Goal: Transaction & Acquisition: Purchase product/service

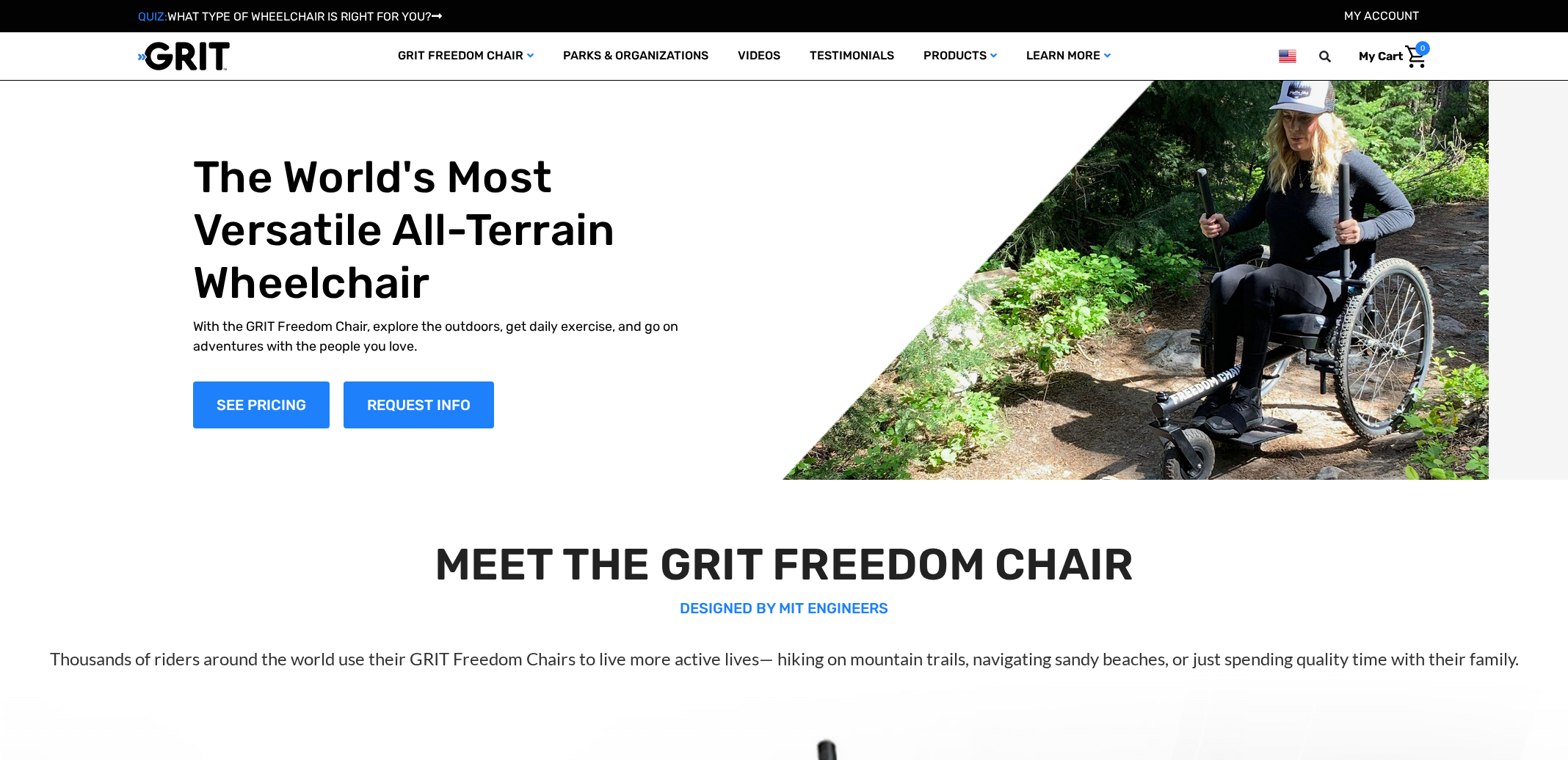
click at [0, 0] on img at bounding box center [0, 0] width 0 height 0
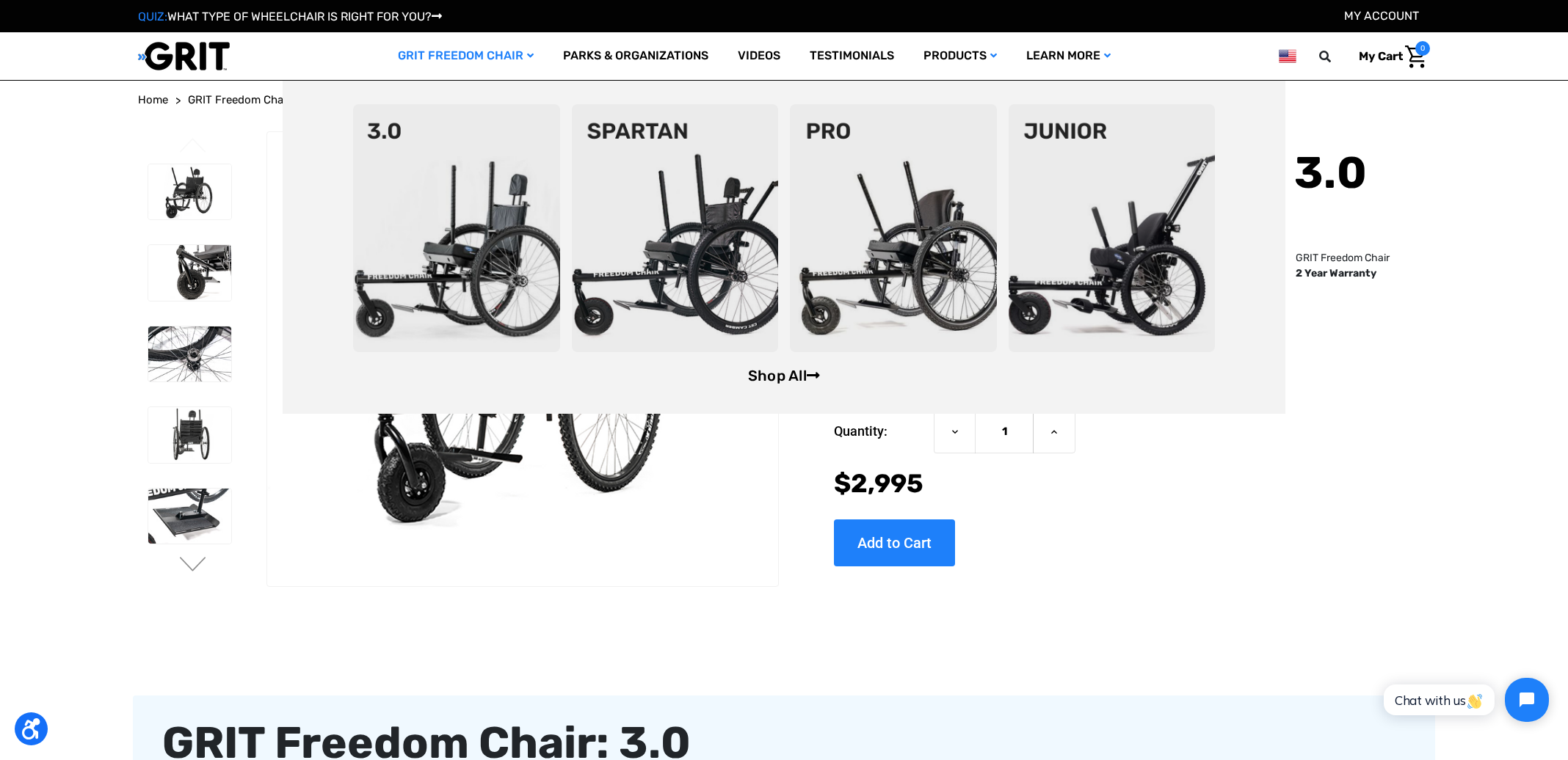
click at [786, 370] on link "Shop All" at bounding box center [783, 375] width 72 height 18
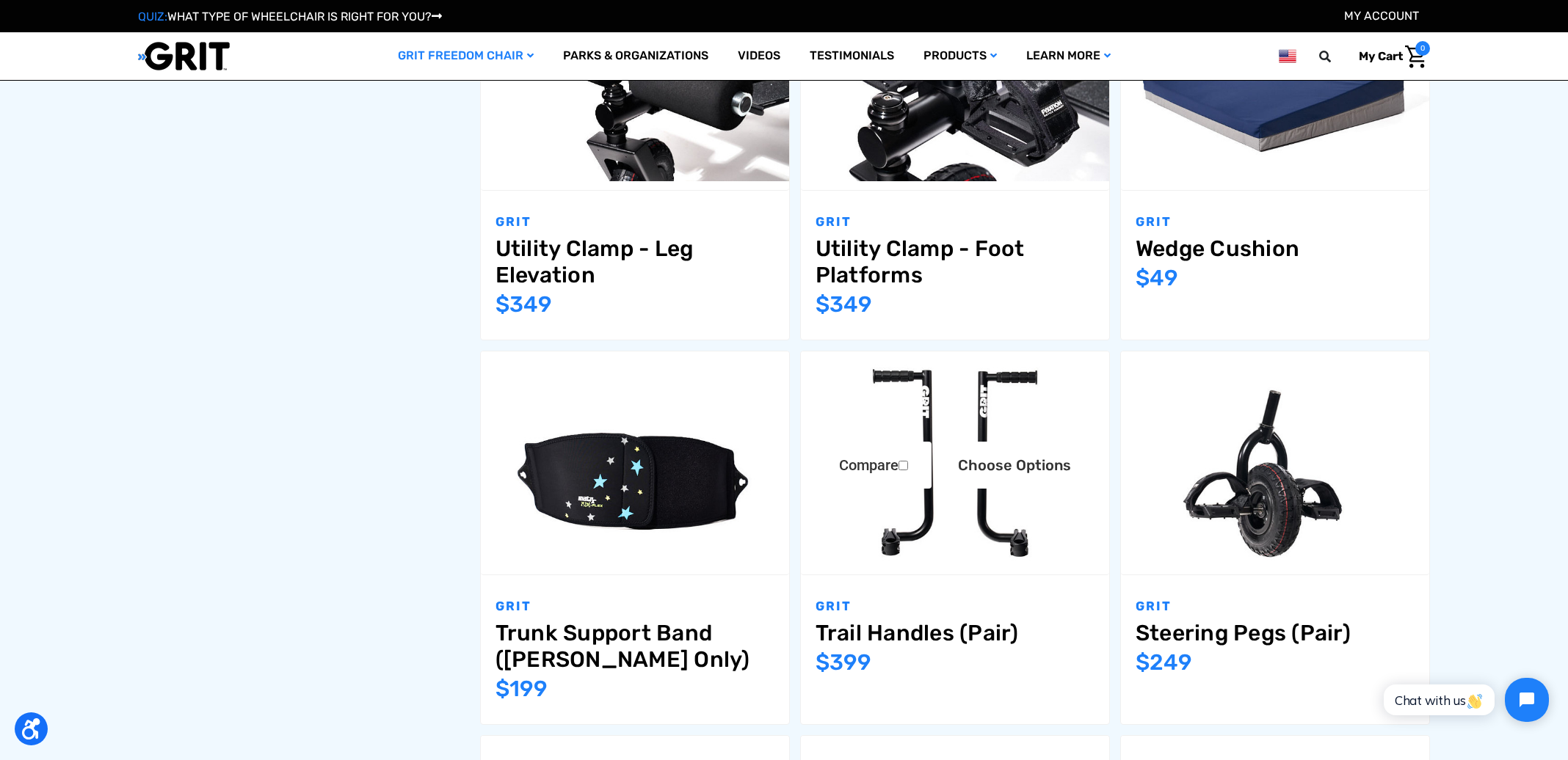
scroll to position [1277, 0]
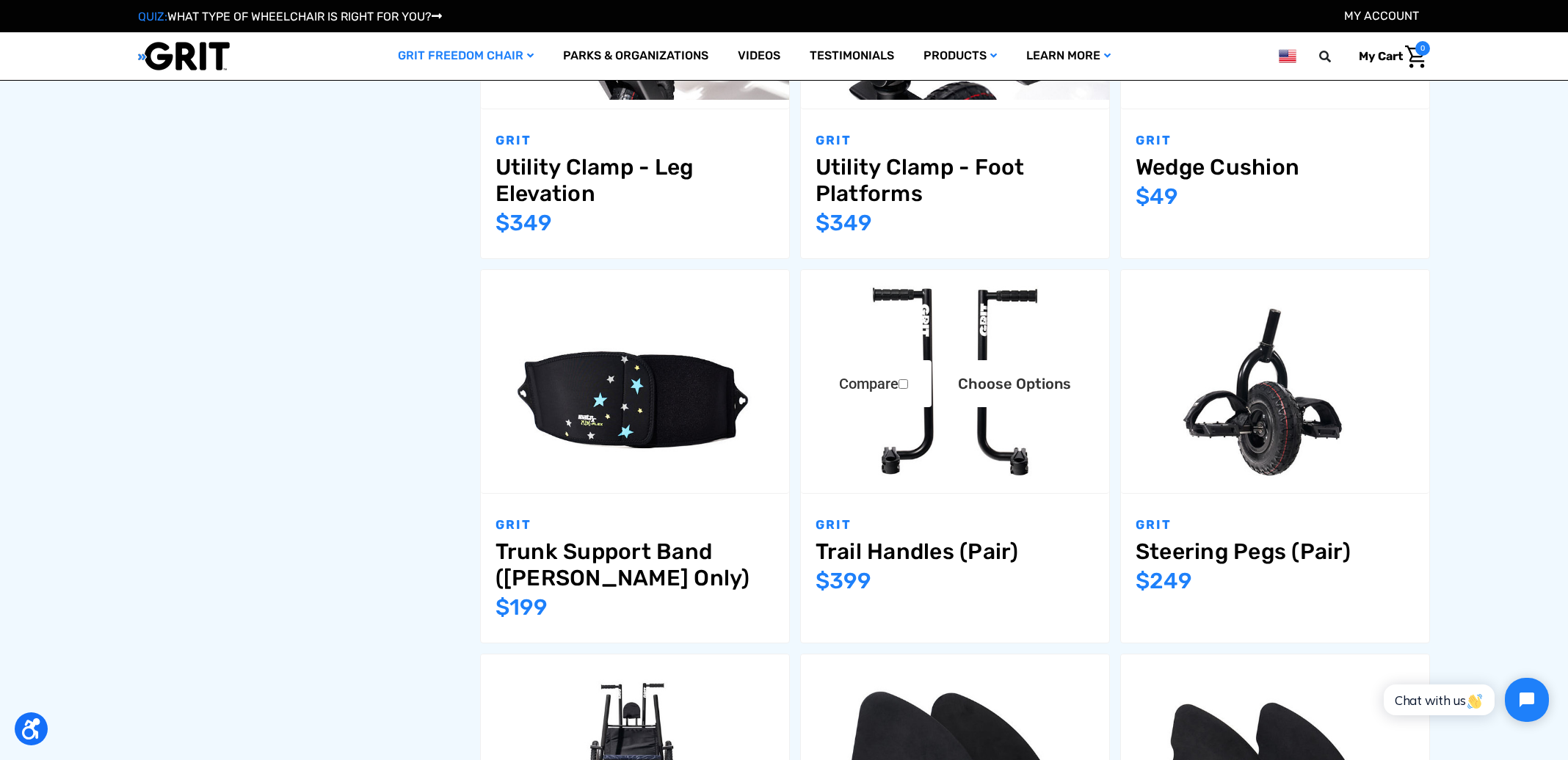
click at [885, 417] on img "Trail Handles (Pair),$399.00\a" at bounding box center [955, 381] width 308 height 206
